Goal: Information Seeking & Learning: Learn about a topic

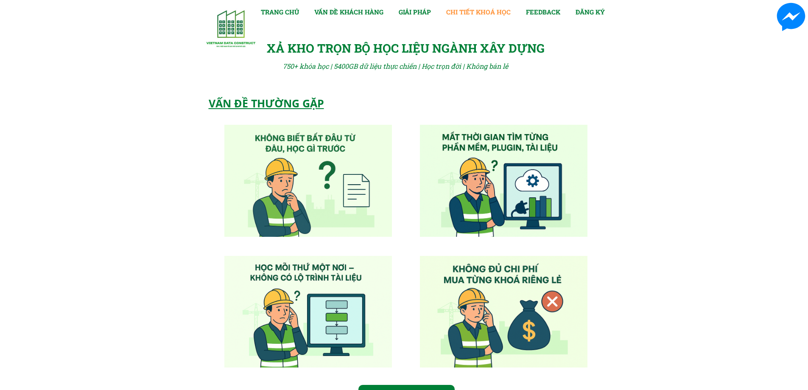
click at [459, 13] on link "CHI TIẾT KHOÁ HỌC" at bounding box center [478, 12] width 64 height 10
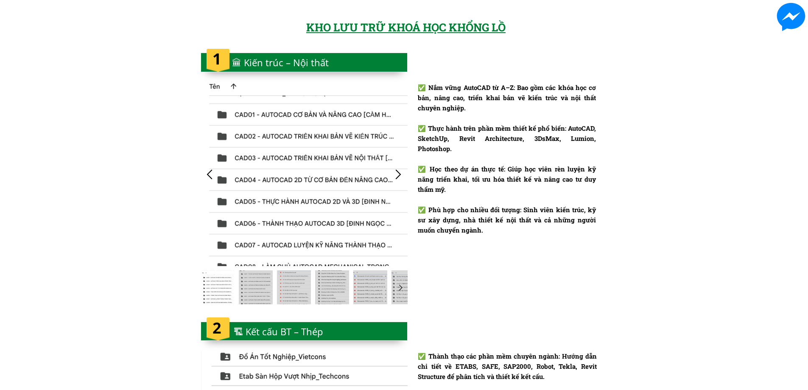
scroll to position [761, 0]
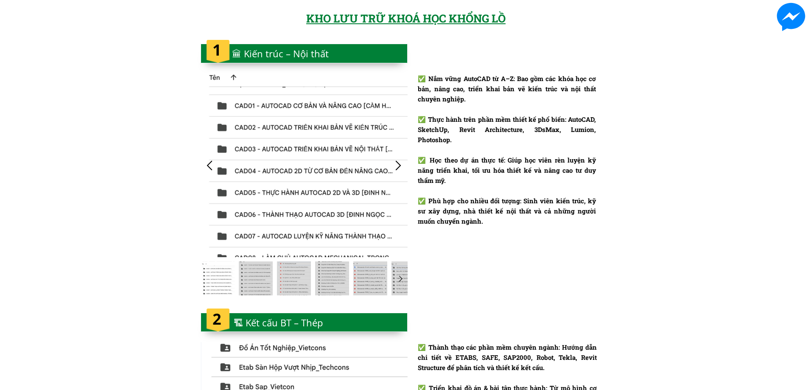
click at [395, 166] on div at bounding box center [399, 165] width 14 height 14
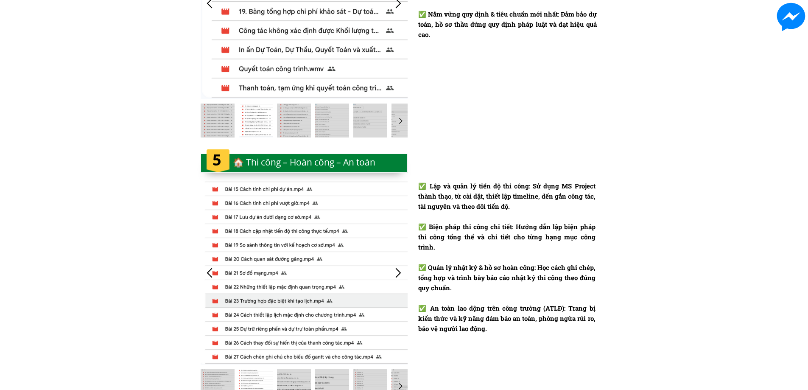
scroll to position [1736, 0]
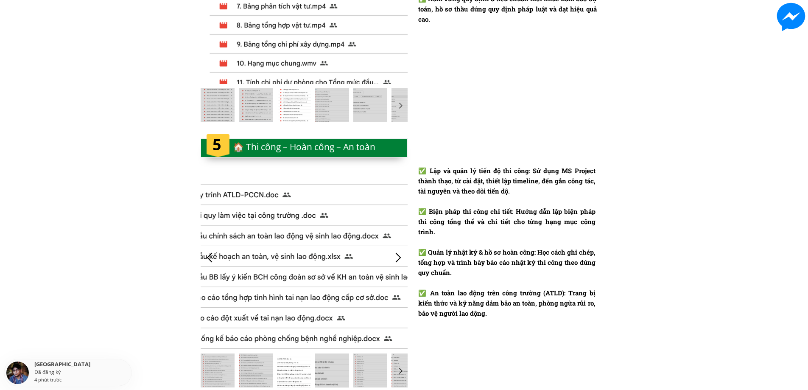
click at [213, 259] on div at bounding box center [210, 257] width 14 height 14
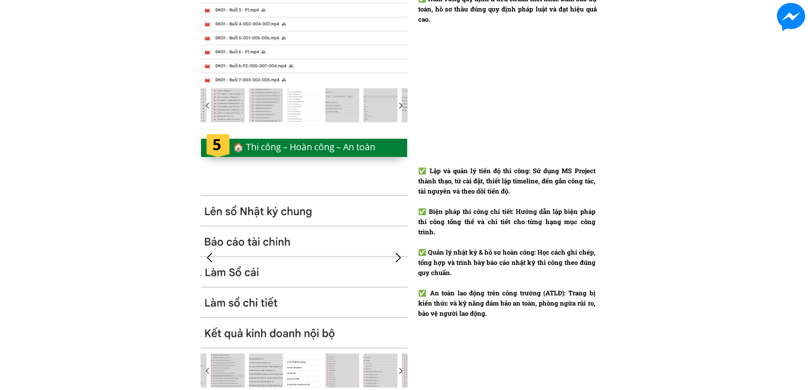
click at [400, 256] on div at bounding box center [399, 257] width 14 height 14
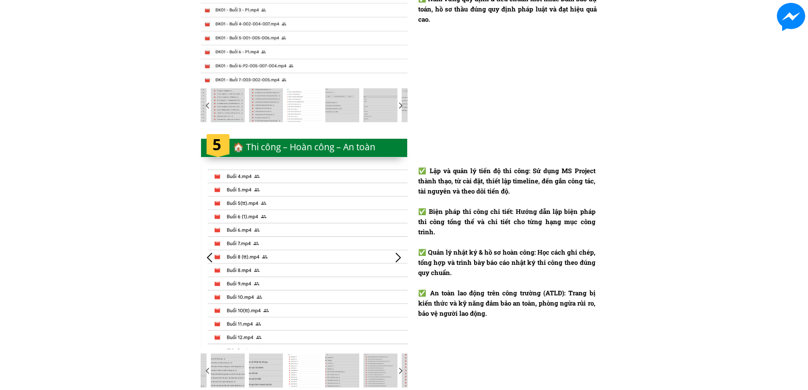
click at [400, 256] on div at bounding box center [399, 257] width 14 height 14
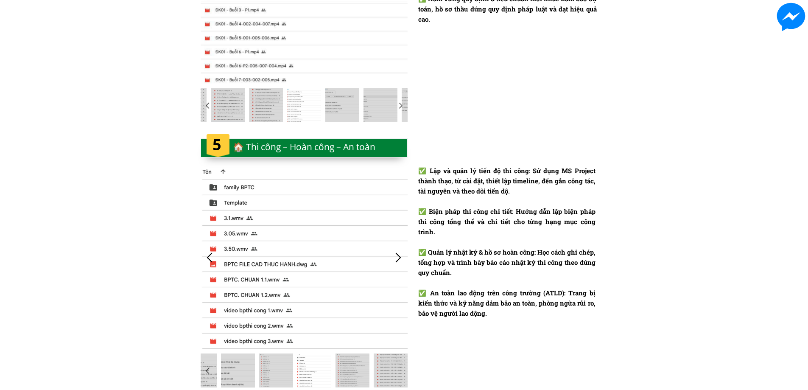
click at [400, 256] on div at bounding box center [399, 257] width 14 height 14
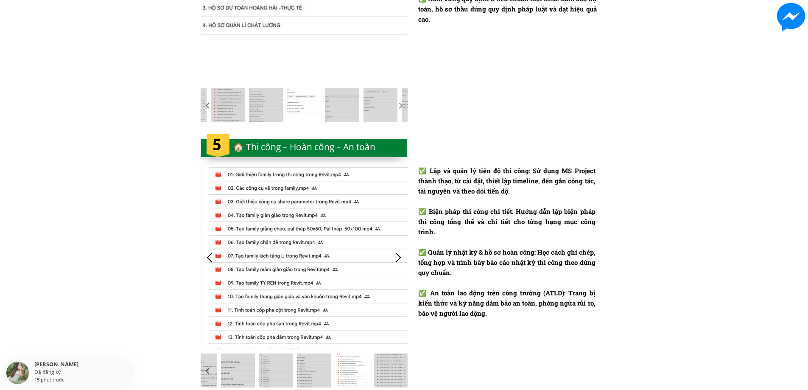
click at [400, 256] on div at bounding box center [399, 257] width 14 height 14
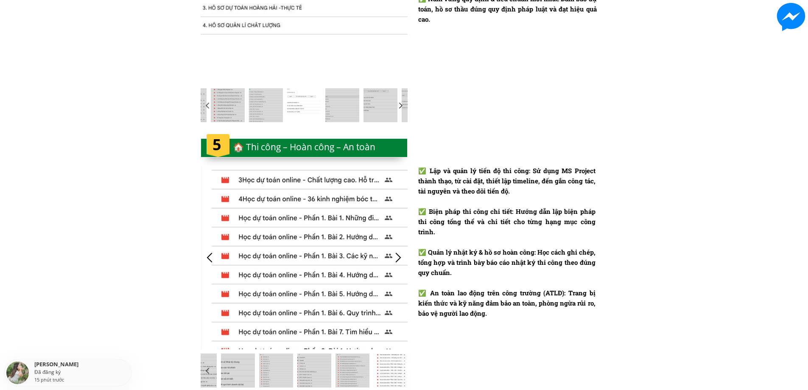
click at [400, 256] on div at bounding box center [399, 257] width 14 height 14
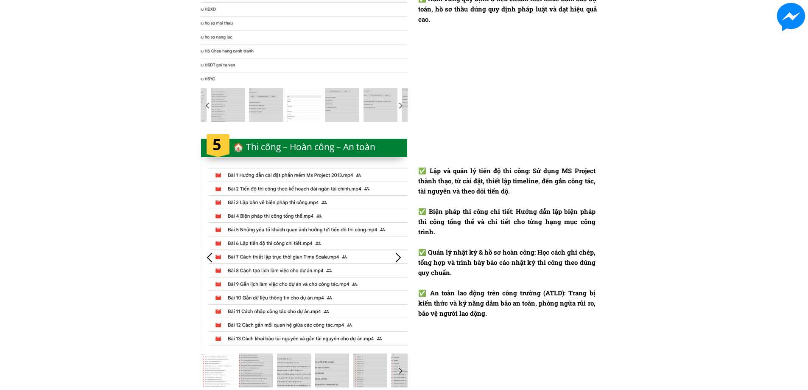
click at [400, 256] on div at bounding box center [399, 257] width 14 height 14
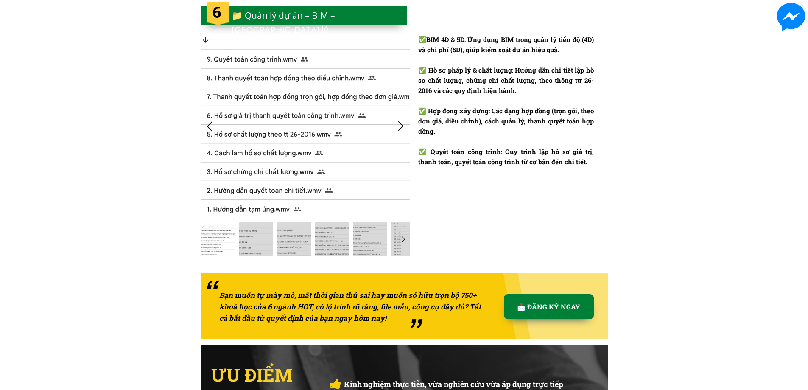
scroll to position [2033, 0]
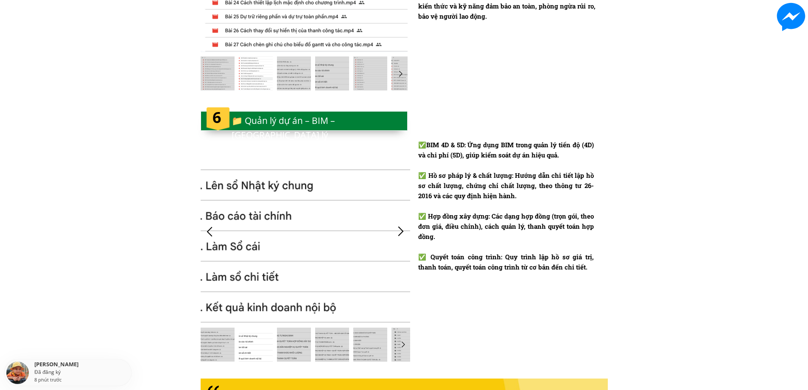
click at [400, 230] on div at bounding box center [401, 231] width 14 height 14
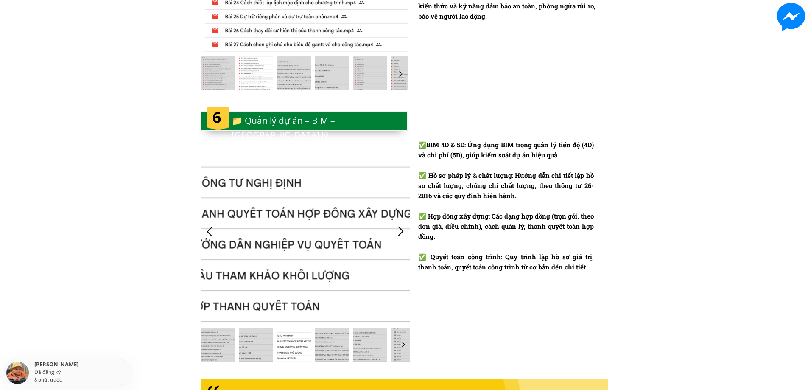
click at [400, 230] on div at bounding box center [401, 231] width 14 height 14
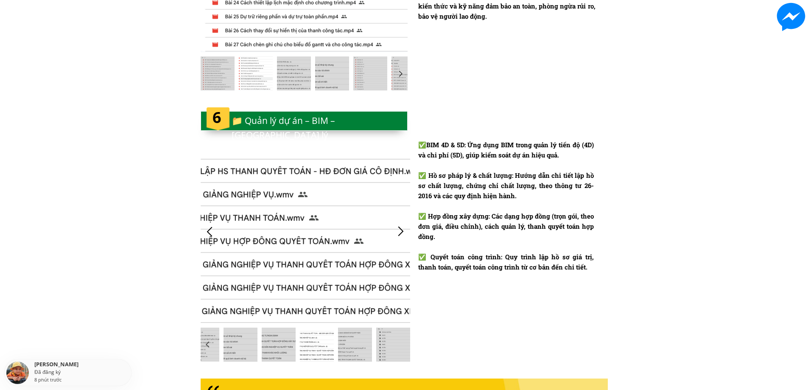
click at [400, 230] on div at bounding box center [401, 231] width 14 height 14
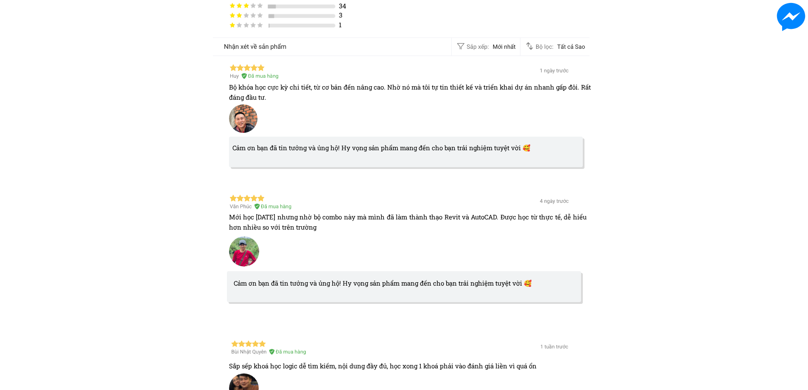
scroll to position [2712, 0]
